Goal: Information Seeking & Learning: Learn about a topic

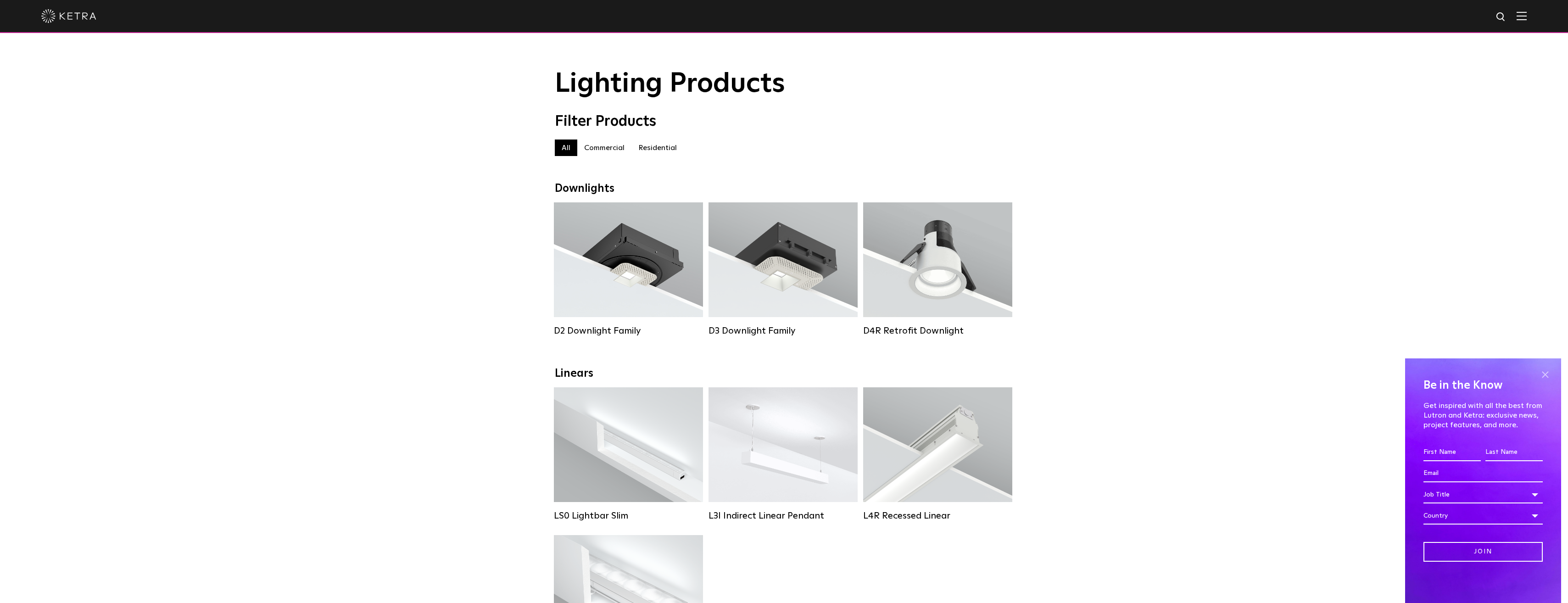
click at [1547, 377] on span at bounding box center [1545, 374] width 14 height 14
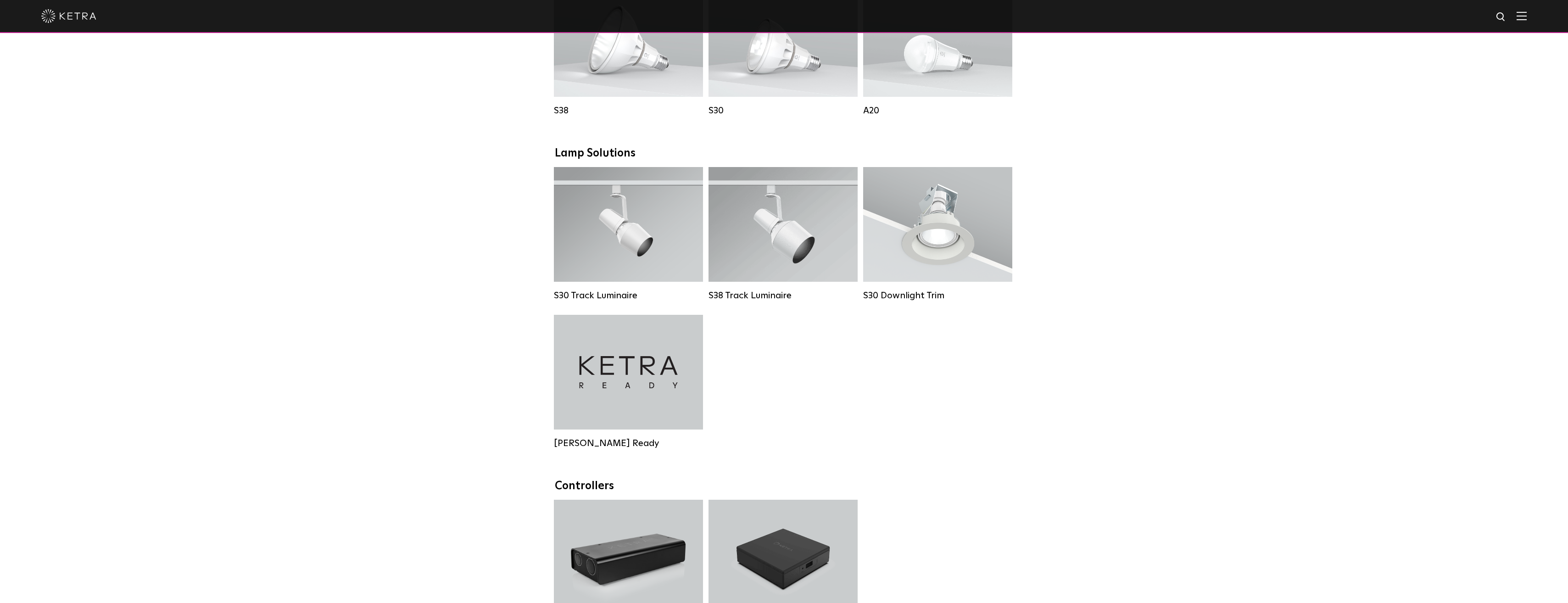
scroll to position [734, 0]
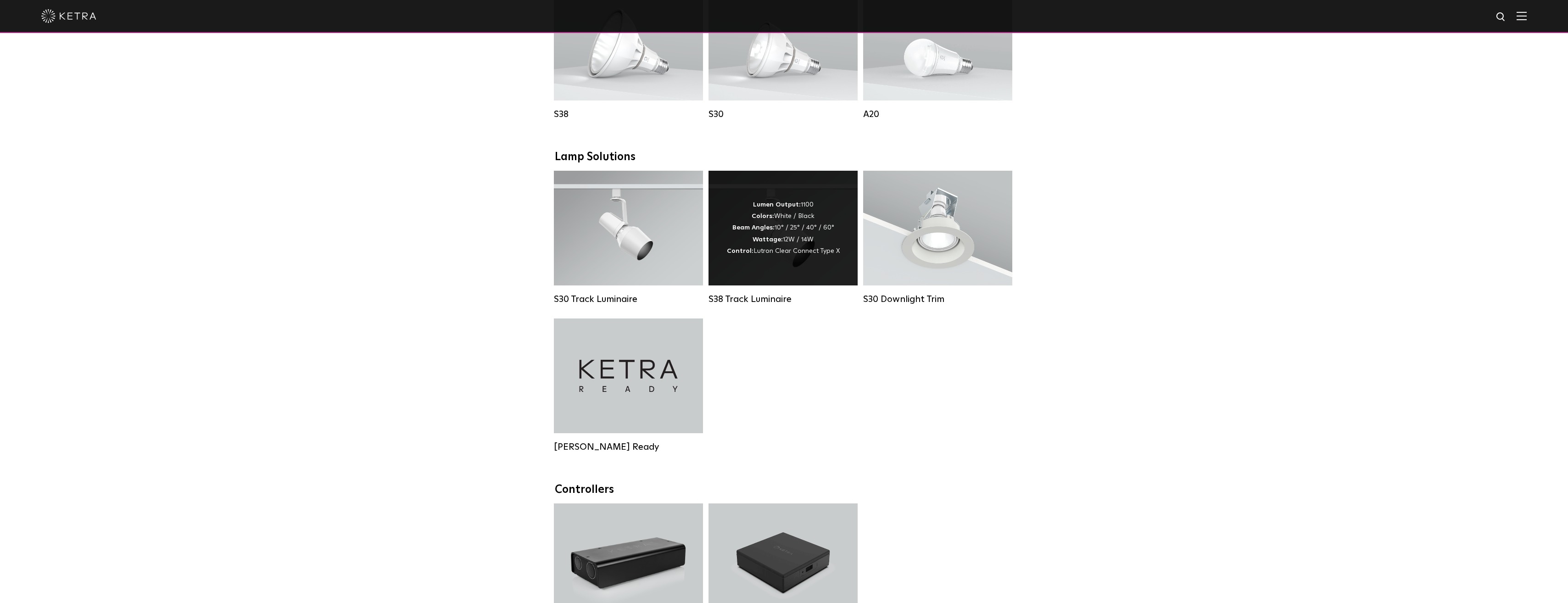
click at [794, 251] on div "Lumen Output: 1100 Colors: White / Black Beam Angles: 10° / 25° / 40° / 60° Wat…" at bounding box center [783, 228] width 113 height 58
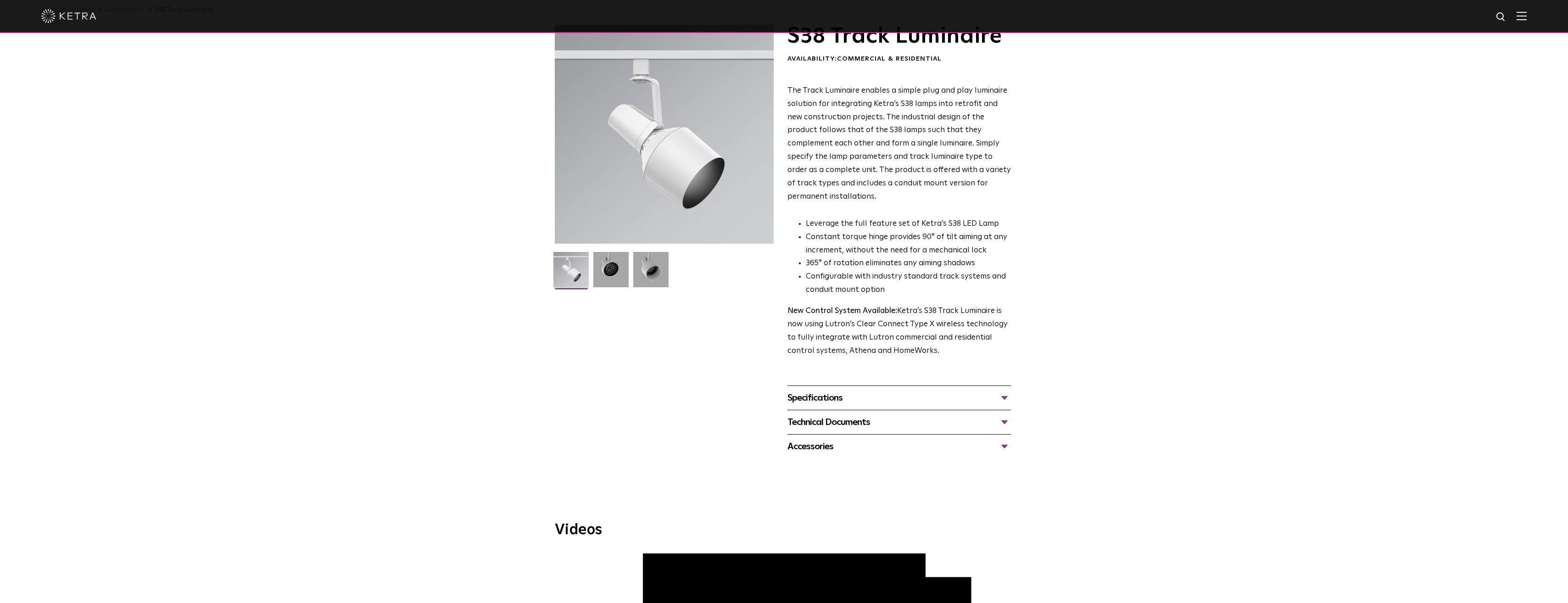
scroll to position [46, 0]
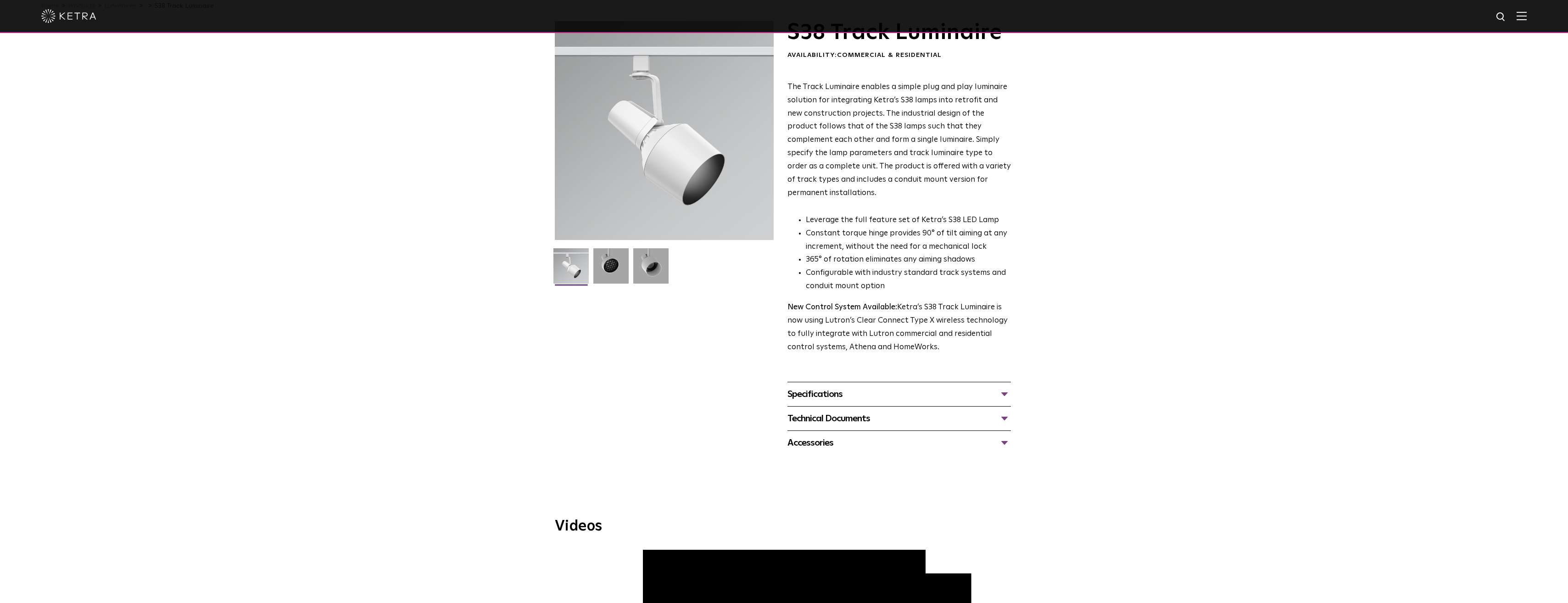
click at [1003, 387] on div "Specifications" at bounding box center [899, 394] width 224 height 15
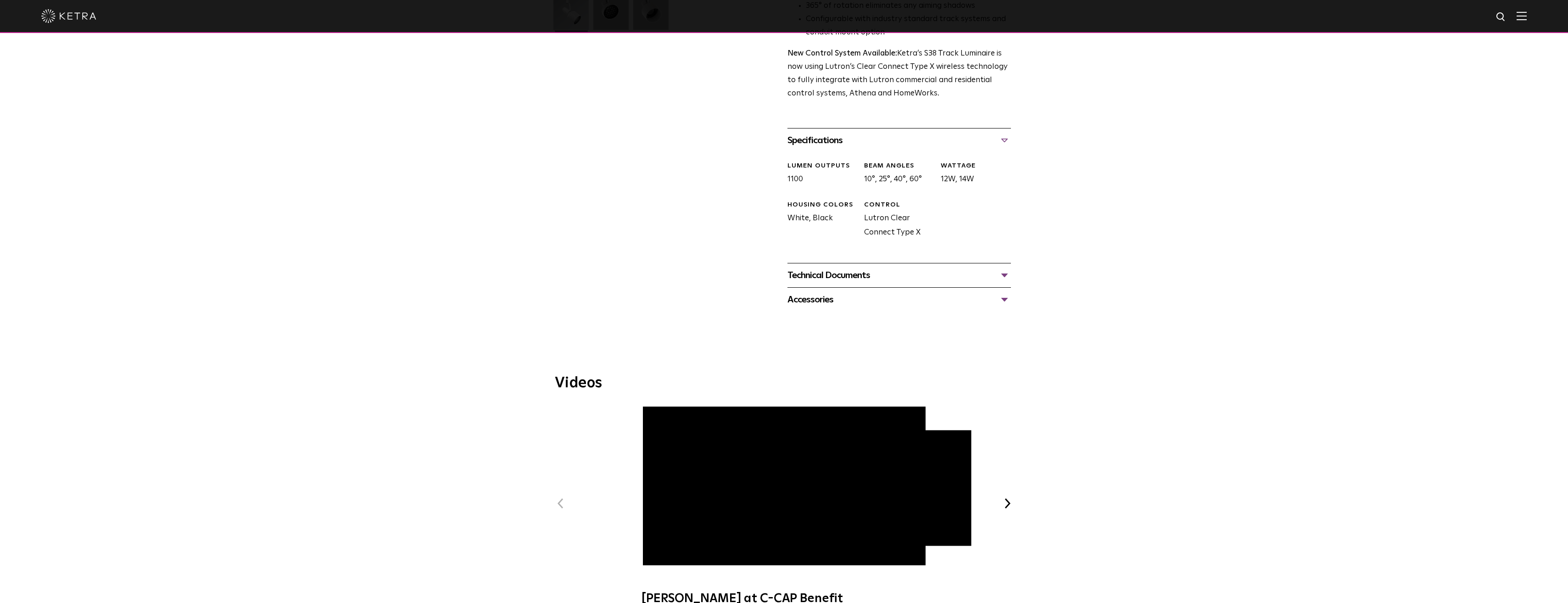
scroll to position [230, 0]
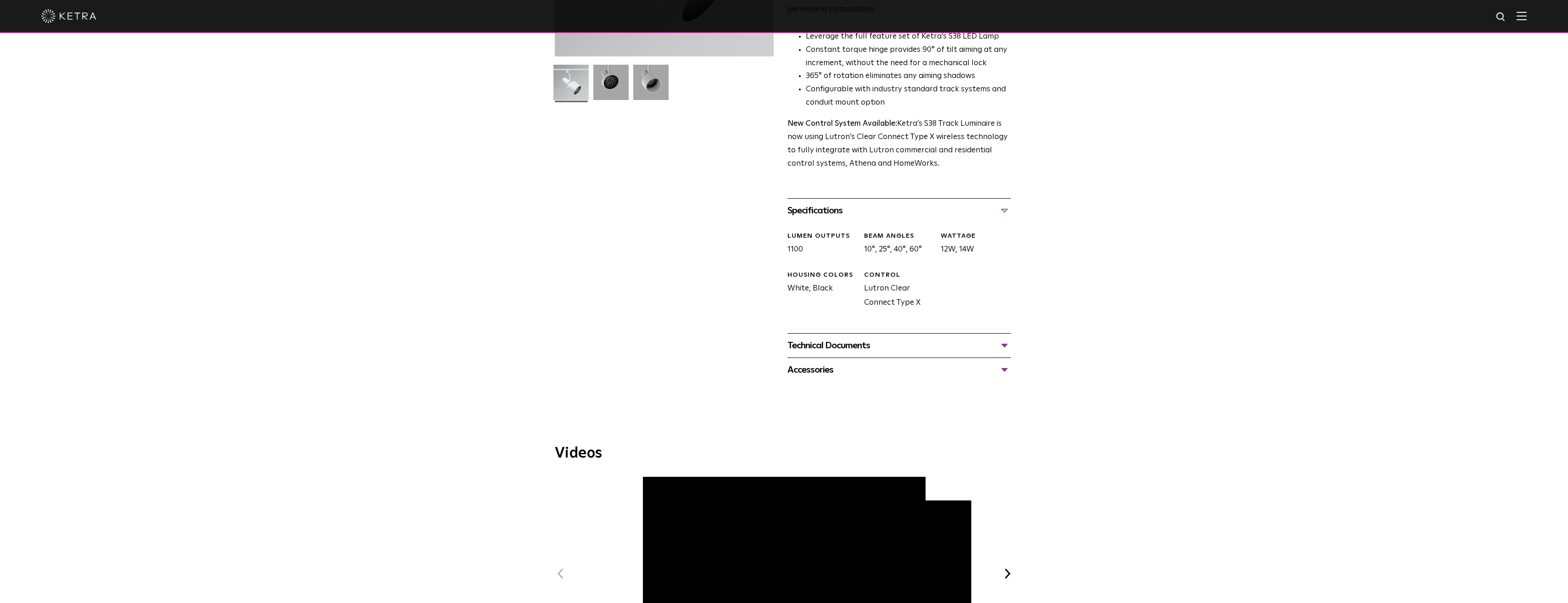
click at [1007, 362] on div "Accessories" at bounding box center [899, 369] width 224 height 15
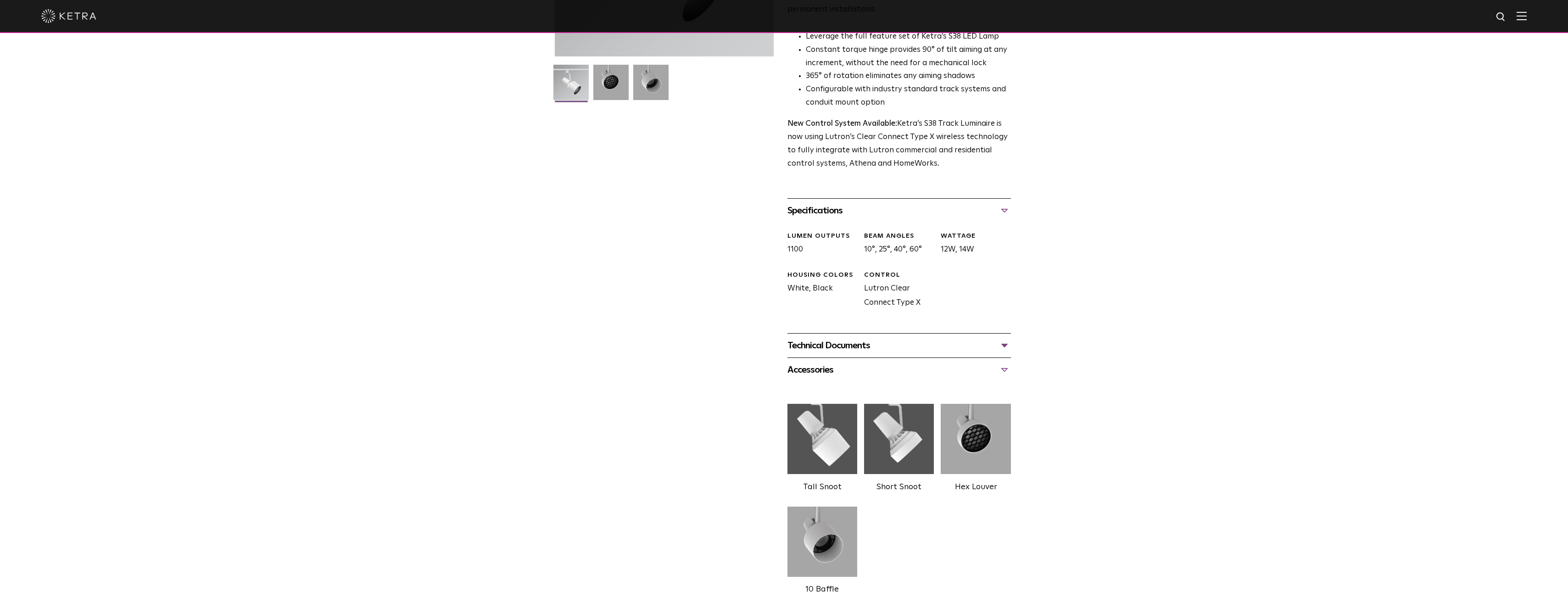
click at [1005, 362] on div "Accessories" at bounding box center [899, 369] width 224 height 15
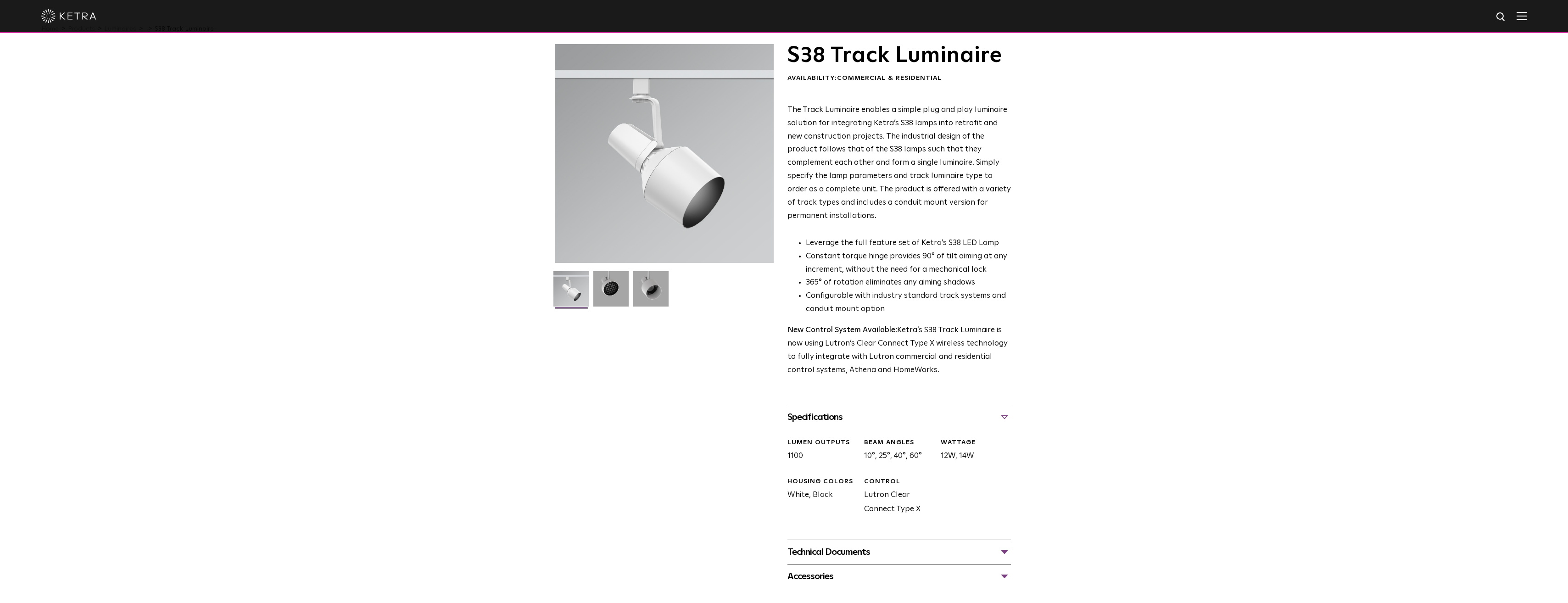
scroll to position [0, 0]
